Goal: Transaction & Acquisition: Subscribe to service/newsletter

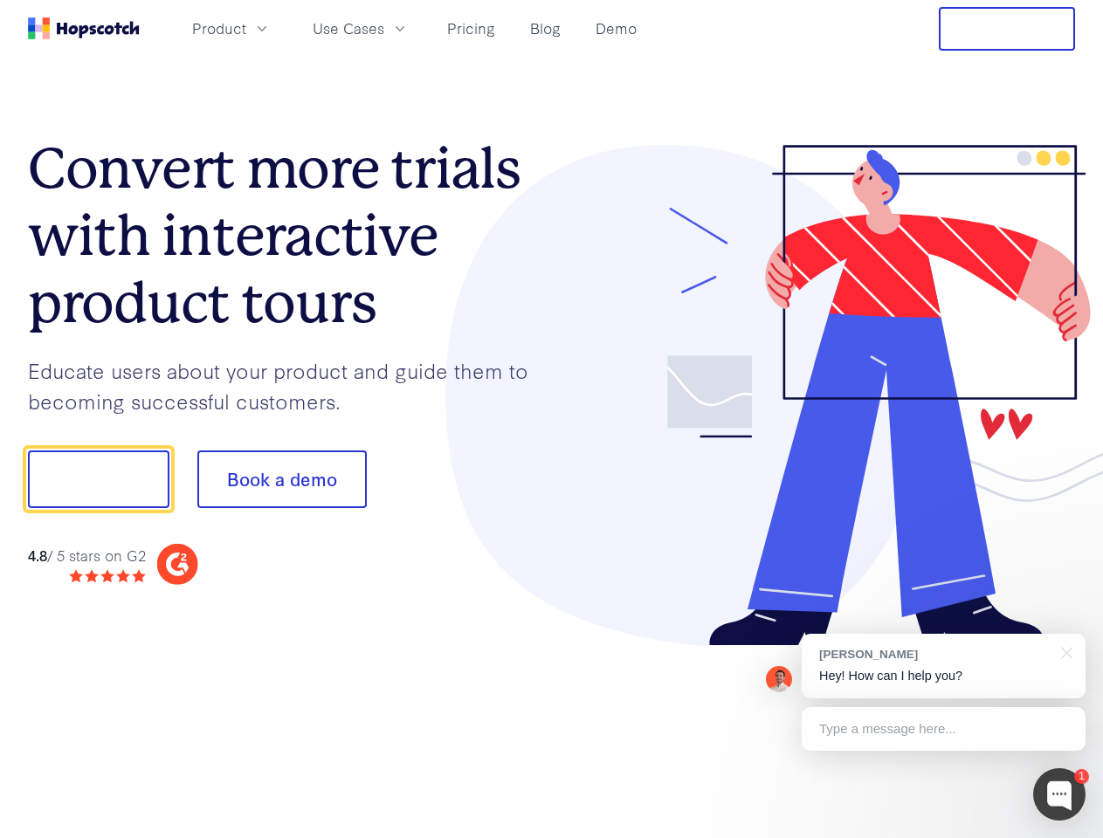
click at [552, 419] on div at bounding box center [814, 396] width 524 height 502
click at [246, 28] on span "Product" at bounding box center [219, 28] width 54 height 22
click at [384, 28] on span "Use Cases" at bounding box center [349, 28] width 72 height 22
click at [1007, 29] on button "Free Trial" at bounding box center [1007, 29] width 136 height 44
click at [98, 479] on button "Show me!" at bounding box center [98, 480] width 141 height 58
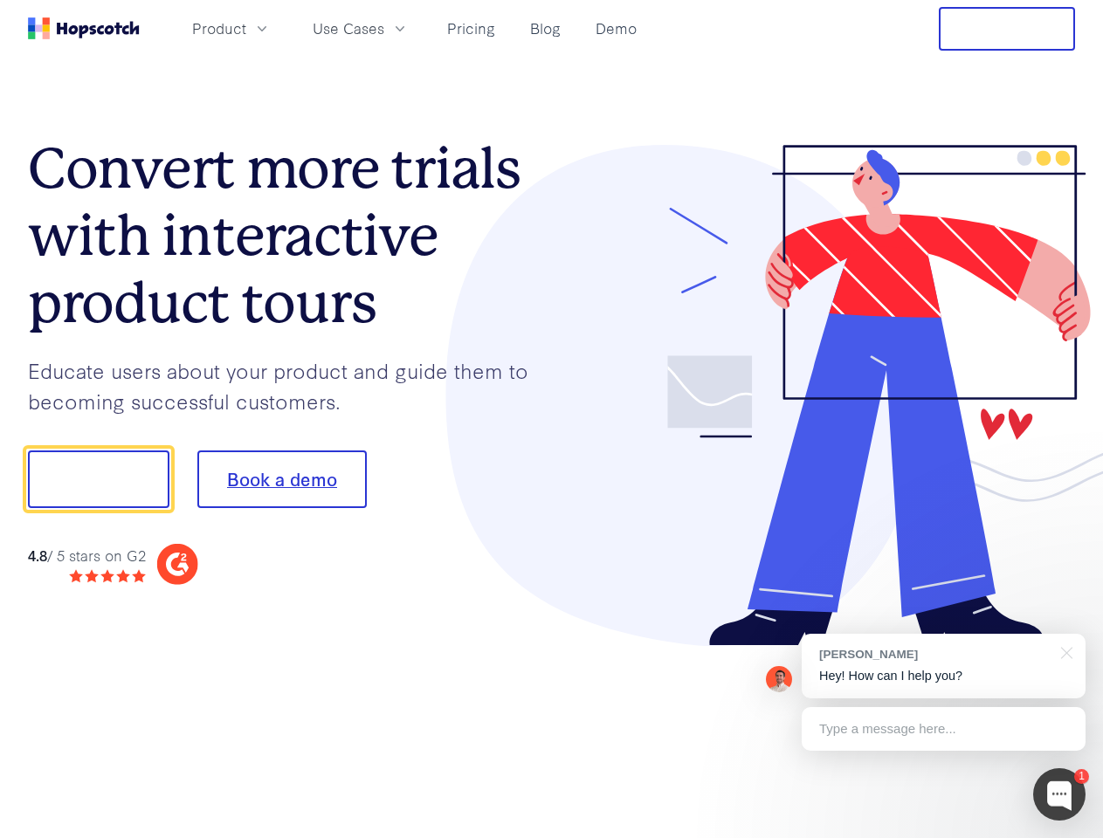
click at [281, 479] on button "Book a demo" at bounding box center [281, 480] width 169 height 58
click at [1059, 795] on div at bounding box center [1059, 795] width 52 height 52
click at [943, 666] on div "[PERSON_NAME] Hey! How can I help you?" at bounding box center [944, 666] width 284 height 65
click at [1064, 838] on div "1 [PERSON_NAME] Hey! How can I help you? Type a message here... Free live chat …" at bounding box center [551, 838] width 1103 height 0
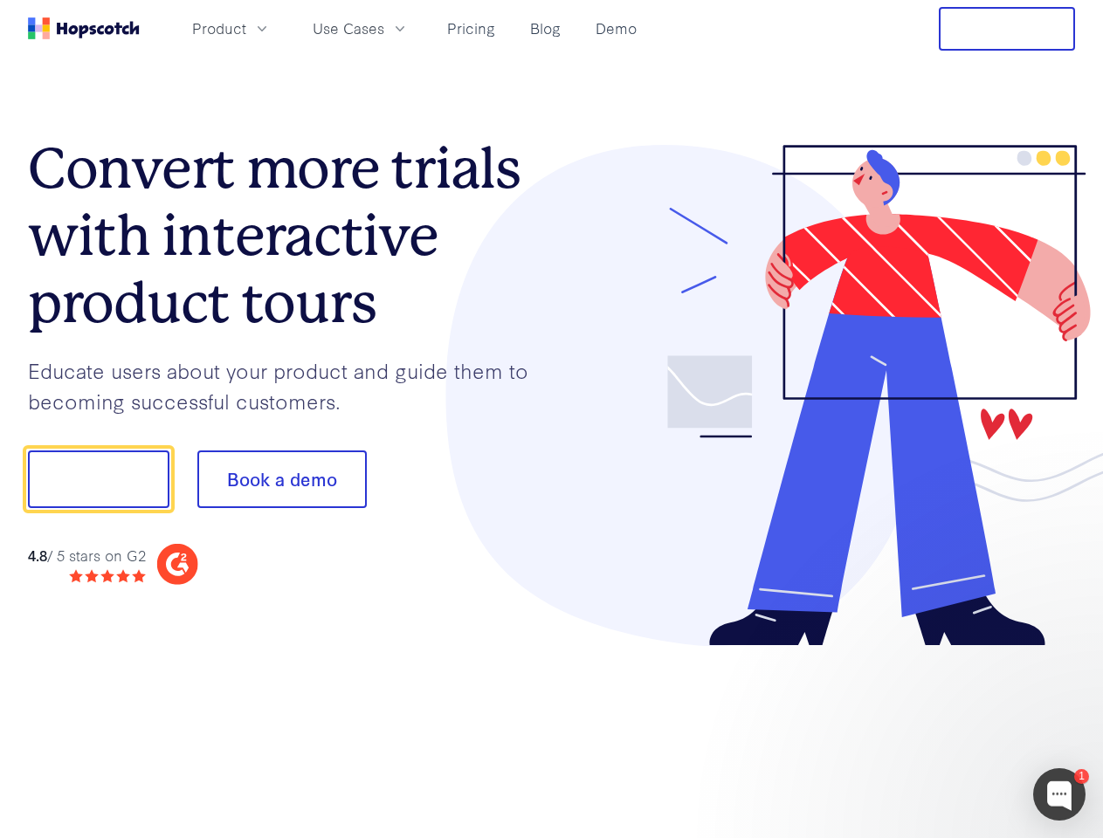
click at [943, 729] on div at bounding box center [922, 594] width 328 height 348
